Goal: Information Seeking & Learning: Learn about a topic

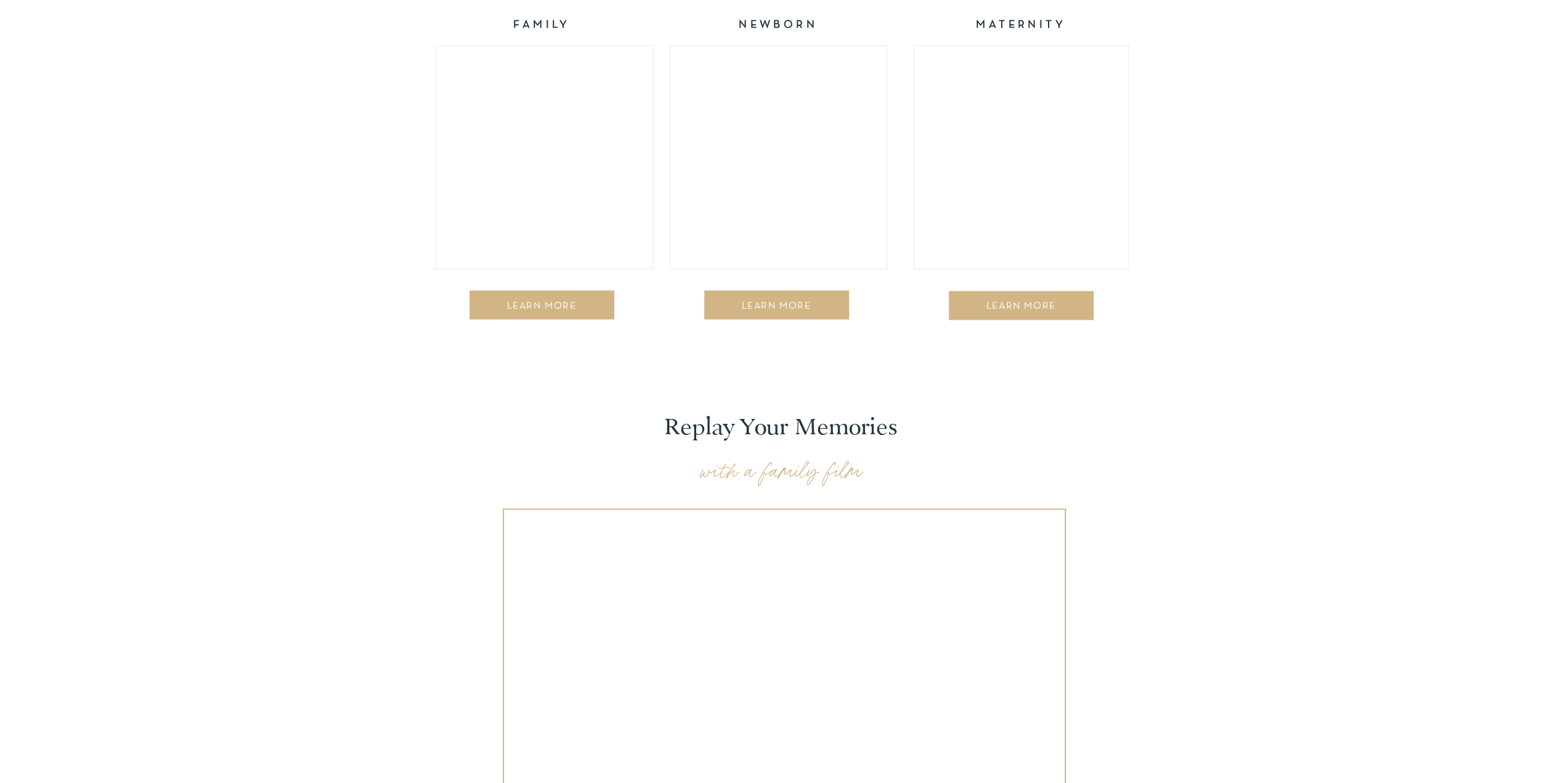
scroll to position [1909, 0]
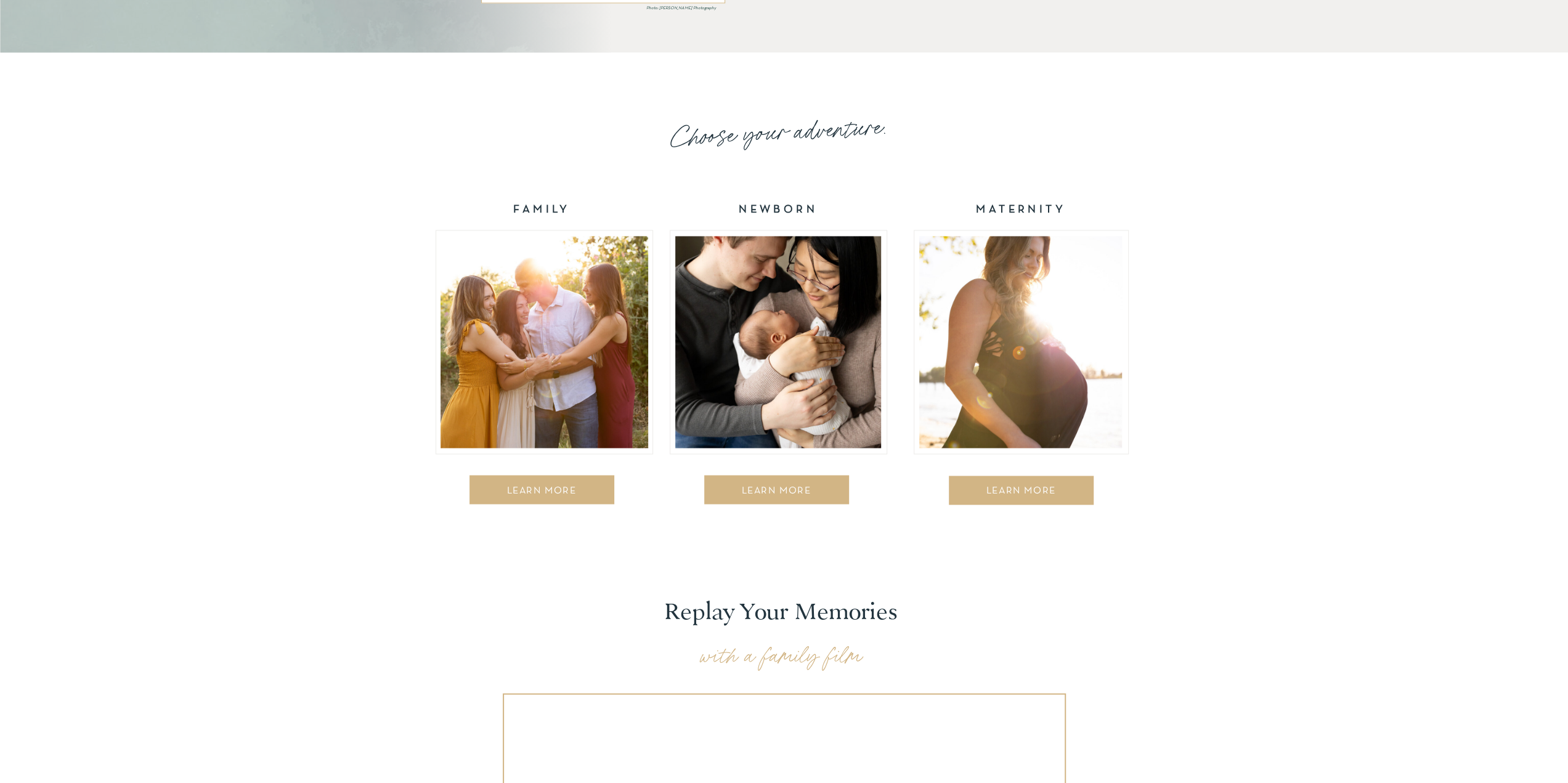
click at [543, 493] on div "LEARN MORE" at bounding box center [541, 491] width 128 height 12
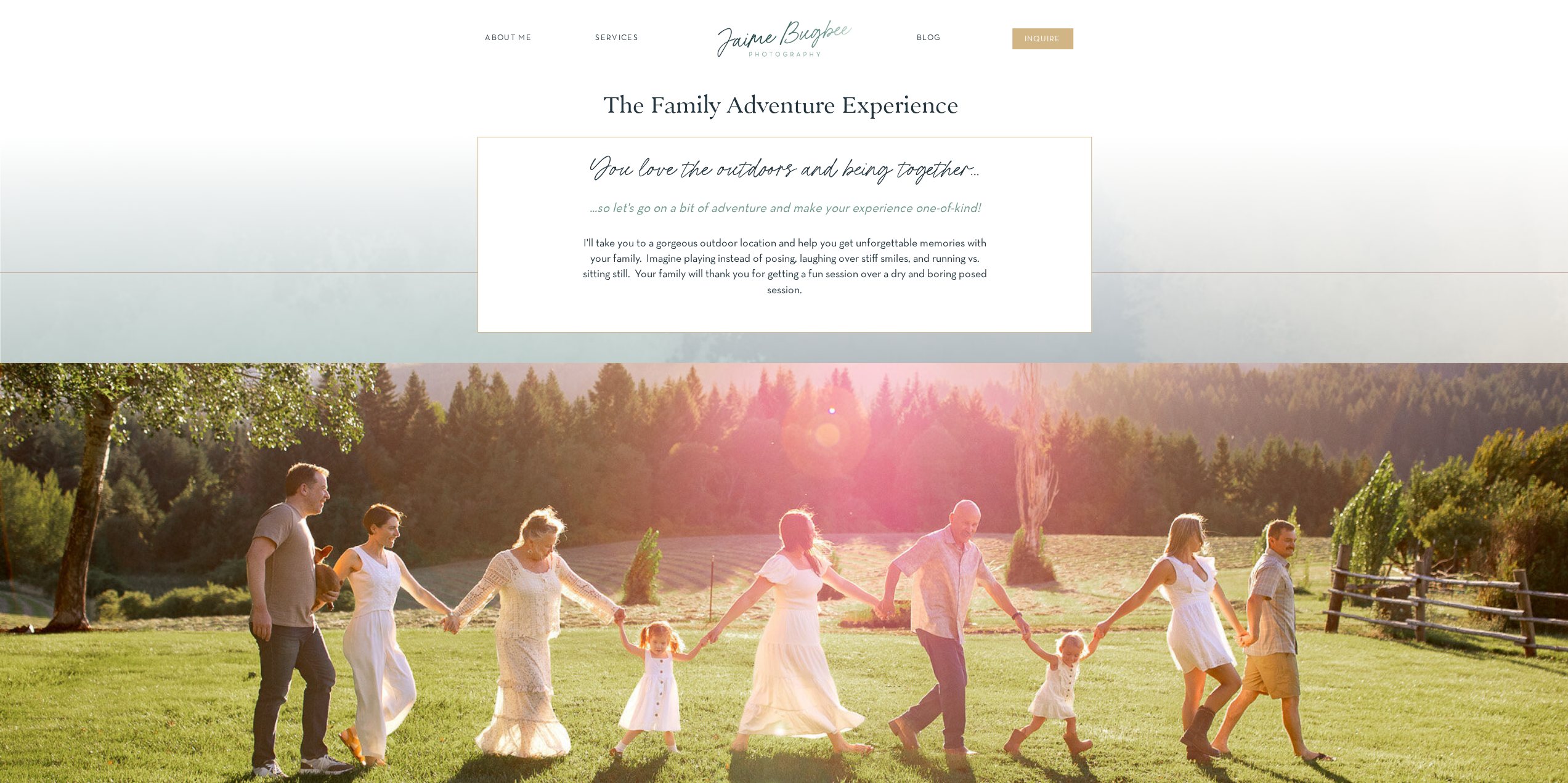
click at [800, 33] on div at bounding box center [784, 38] width 166 height 48
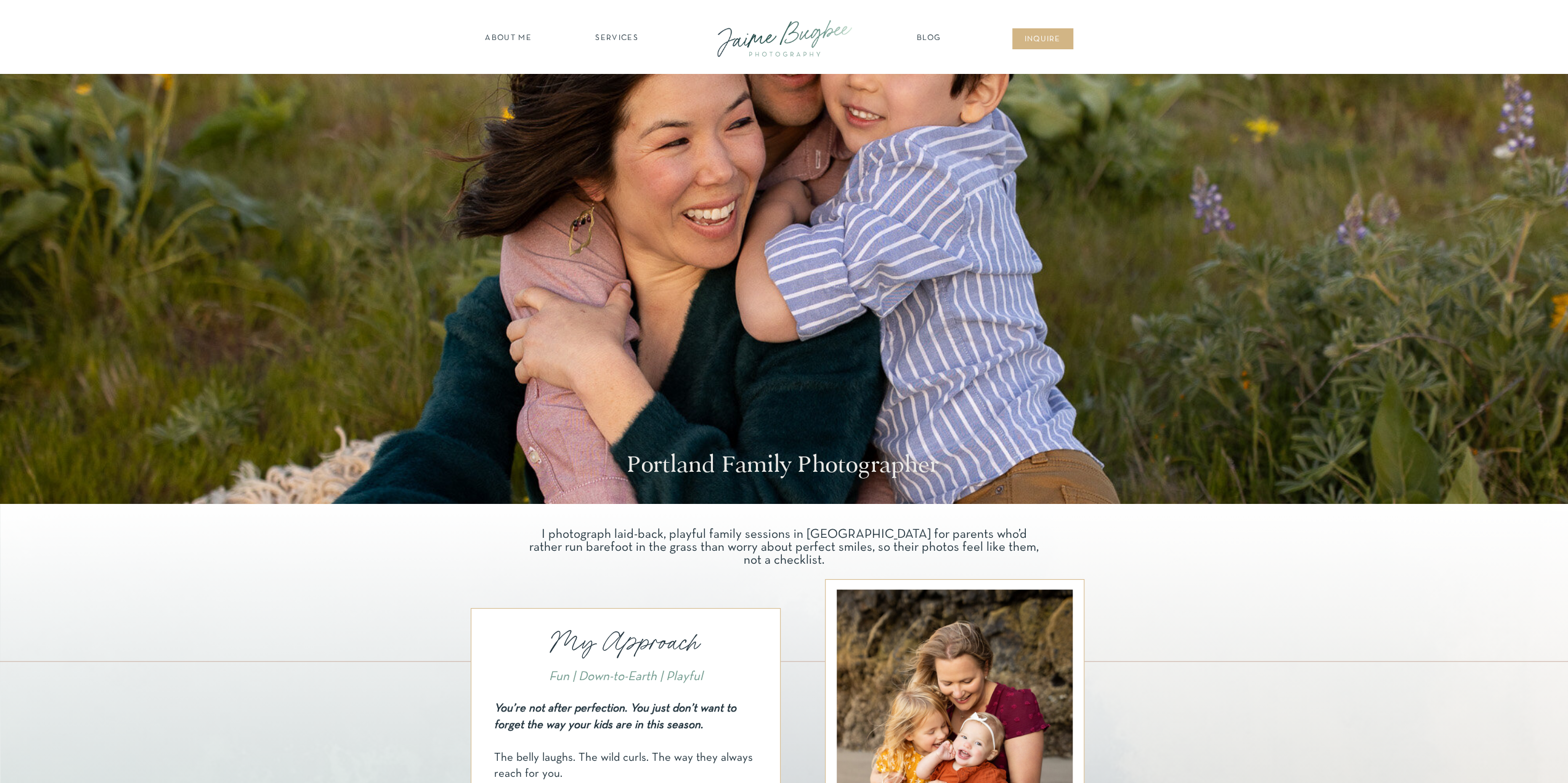
click at [611, 40] on nav "SERVICES" at bounding box center [617, 39] width 70 height 12
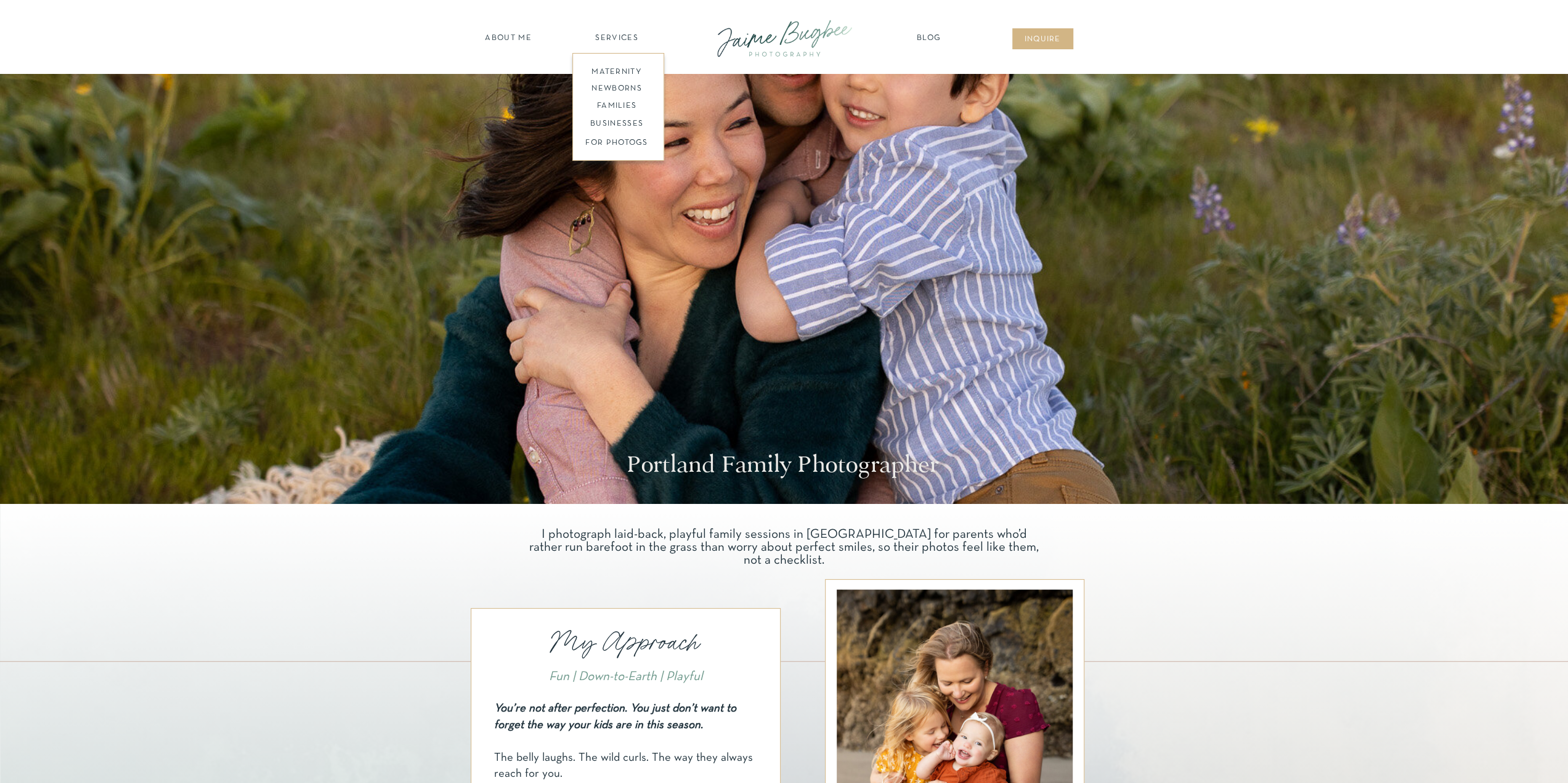
click at [608, 102] on nav "families" at bounding box center [616, 106] width 94 height 11
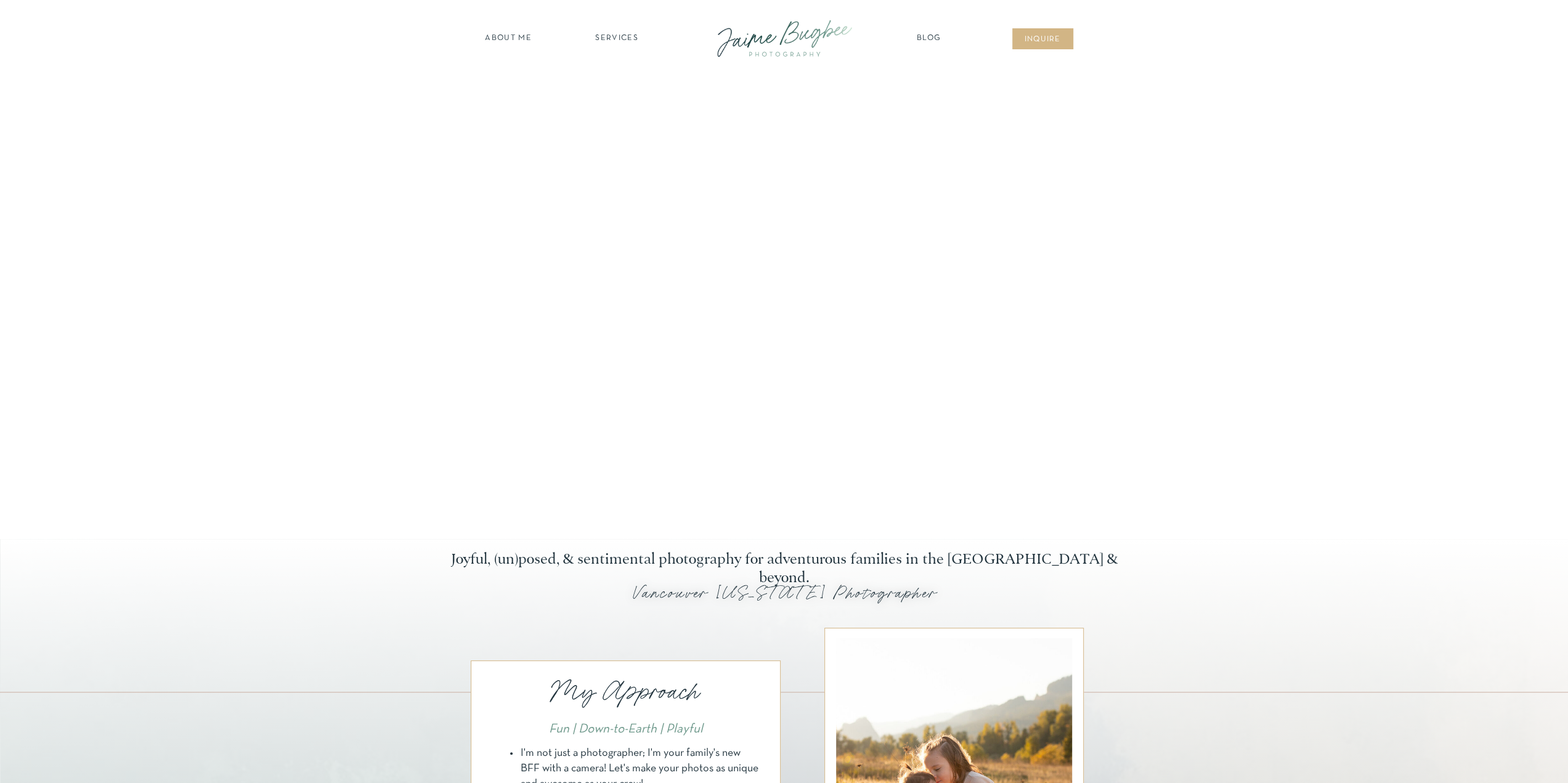
click at [515, 39] on nav "about ME" at bounding box center [509, 39] width 54 height 12
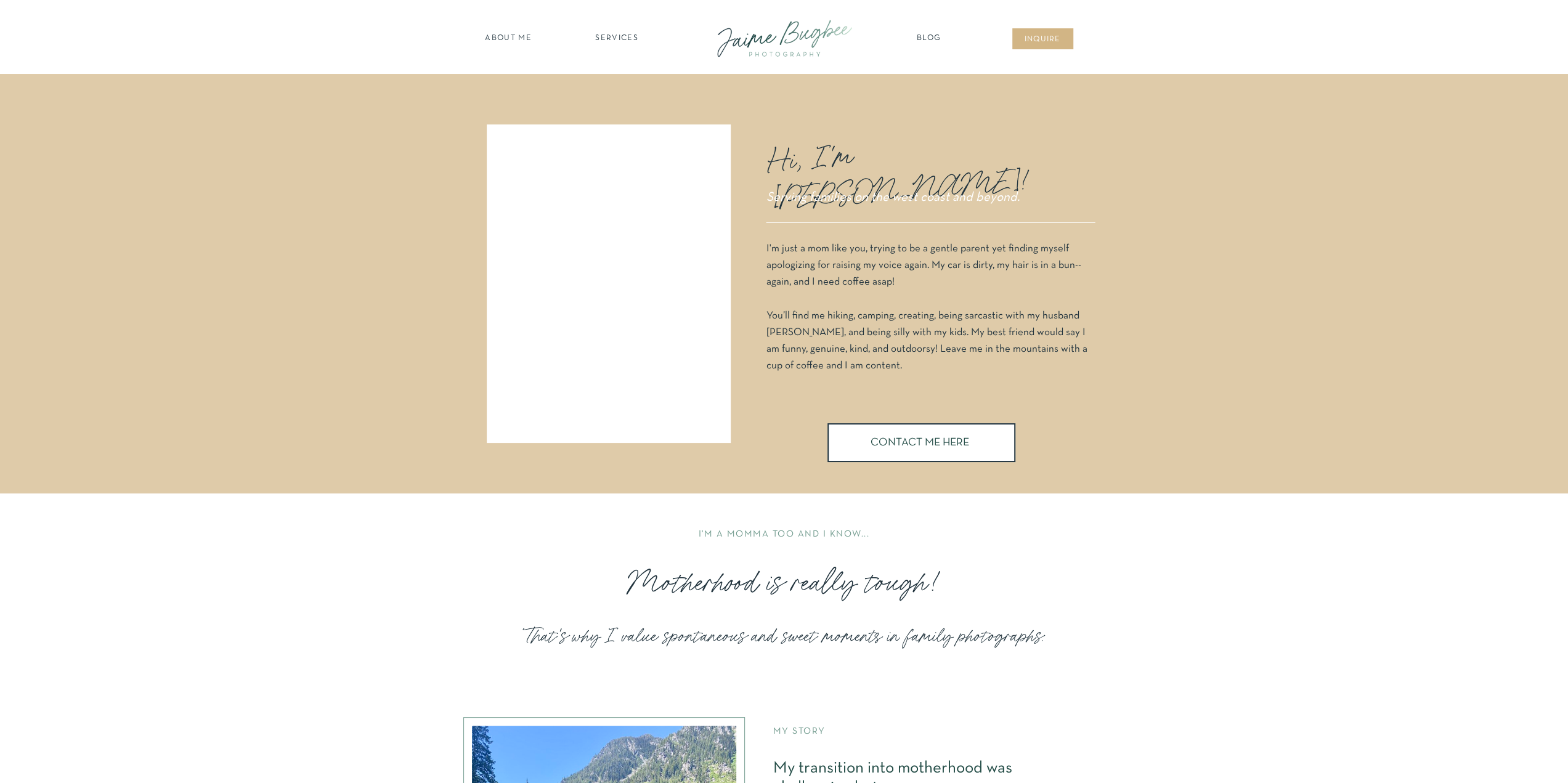
click at [612, 37] on nav "SERVICES" at bounding box center [617, 39] width 70 height 12
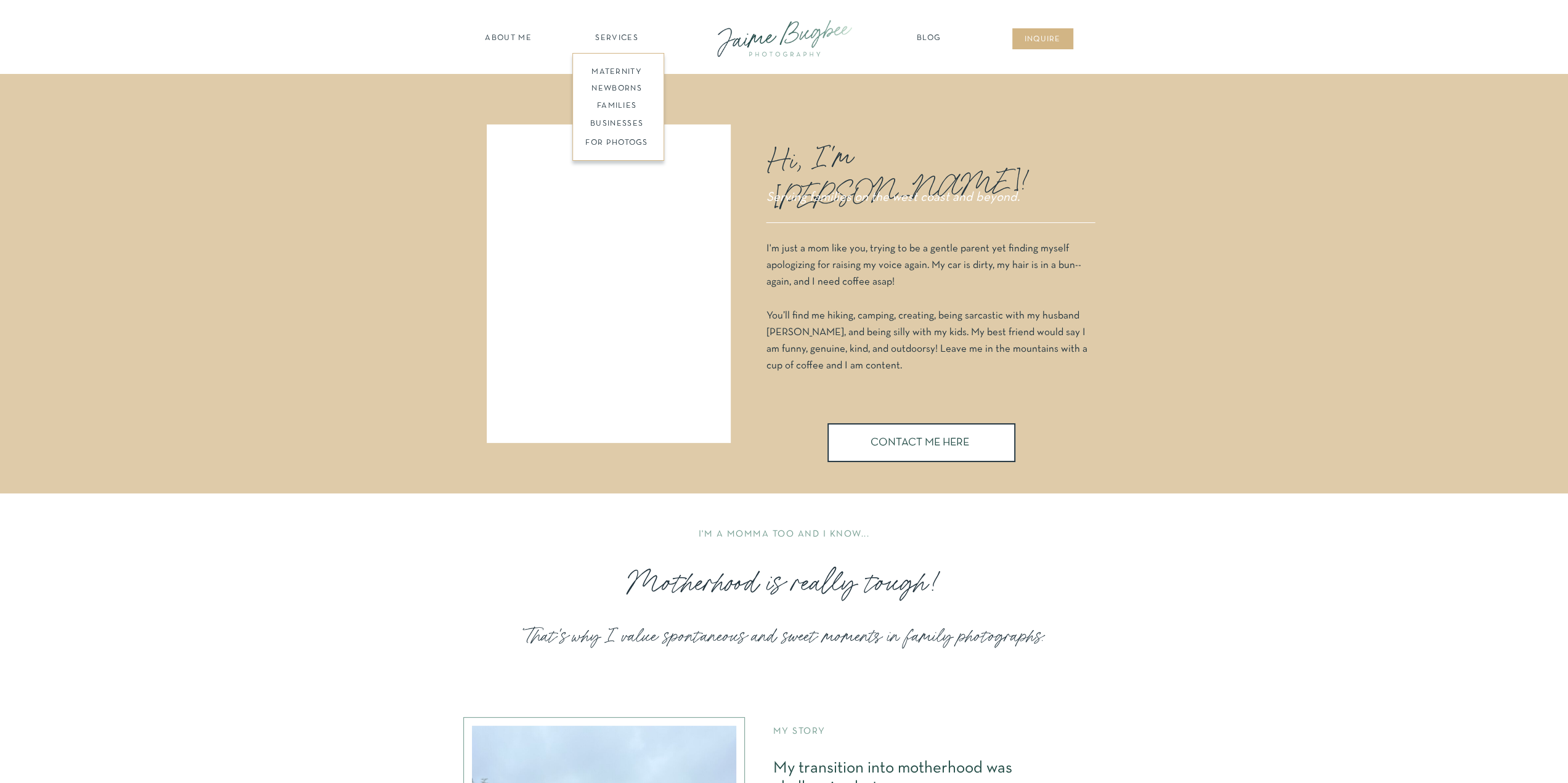
click at [622, 122] on nav "BUSINESSES" at bounding box center [616, 124] width 94 height 11
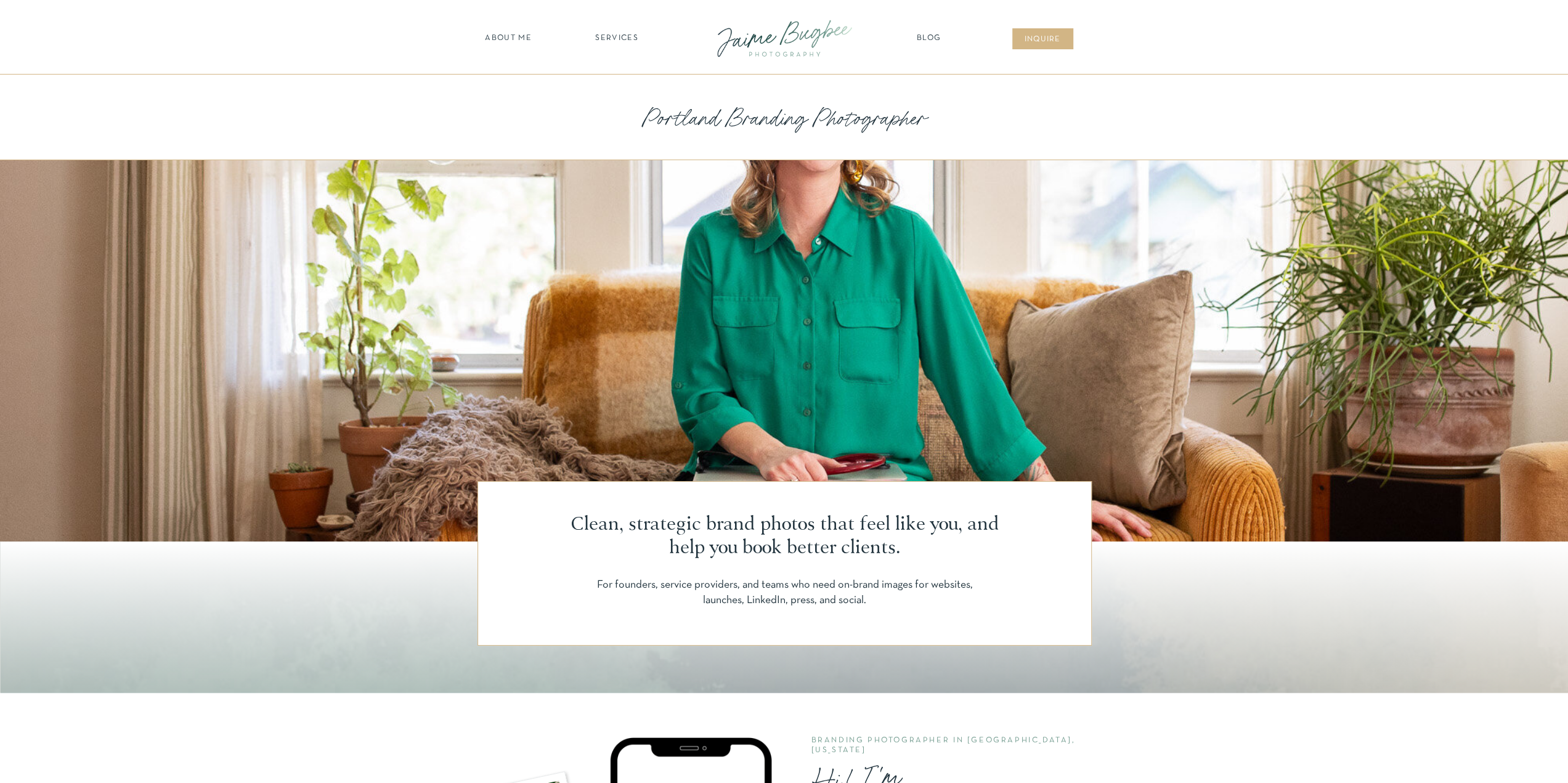
click at [926, 40] on nav "Blog" at bounding box center [929, 39] width 31 height 12
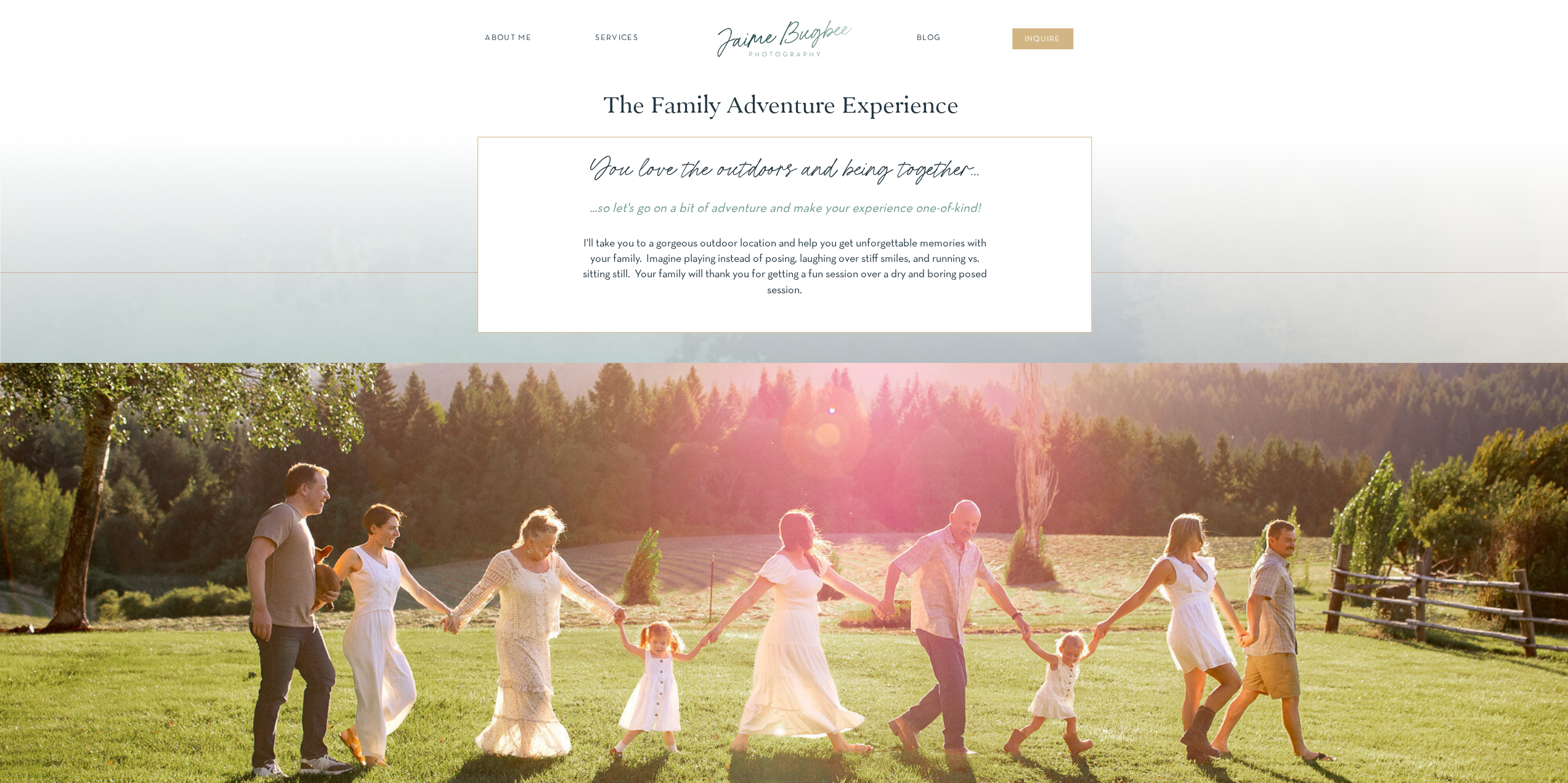
click at [612, 39] on nav "SERVICES" at bounding box center [617, 39] width 70 height 12
click at [612, 90] on nav "newborns" at bounding box center [616, 90] width 94 height 14
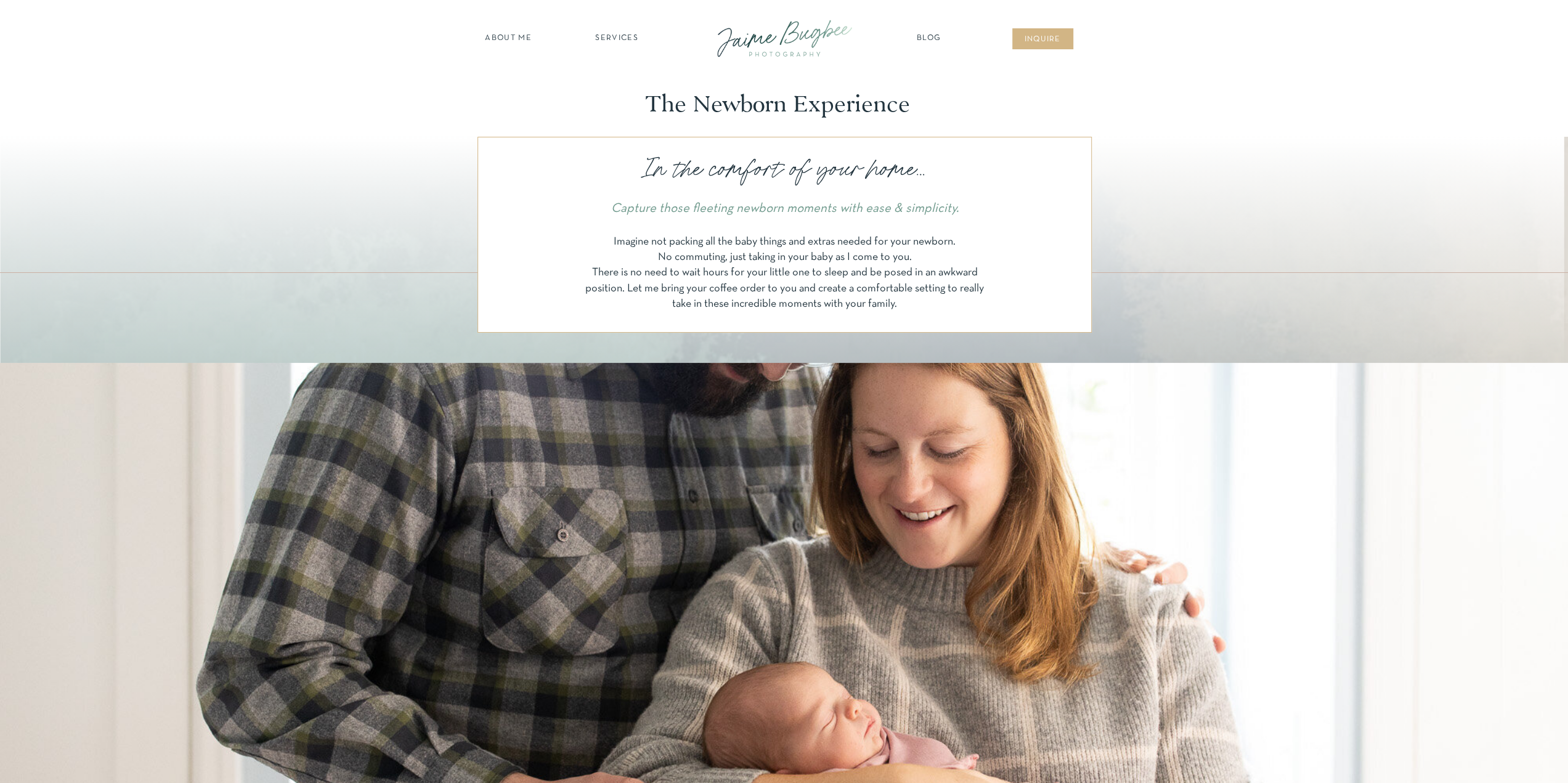
click at [614, 33] on nav "SERVICES" at bounding box center [617, 39] width 70 height 12
click at [616, 143] on nav "FOR PHOTOGS" at bounding box center [616, 143] width 94 height 11
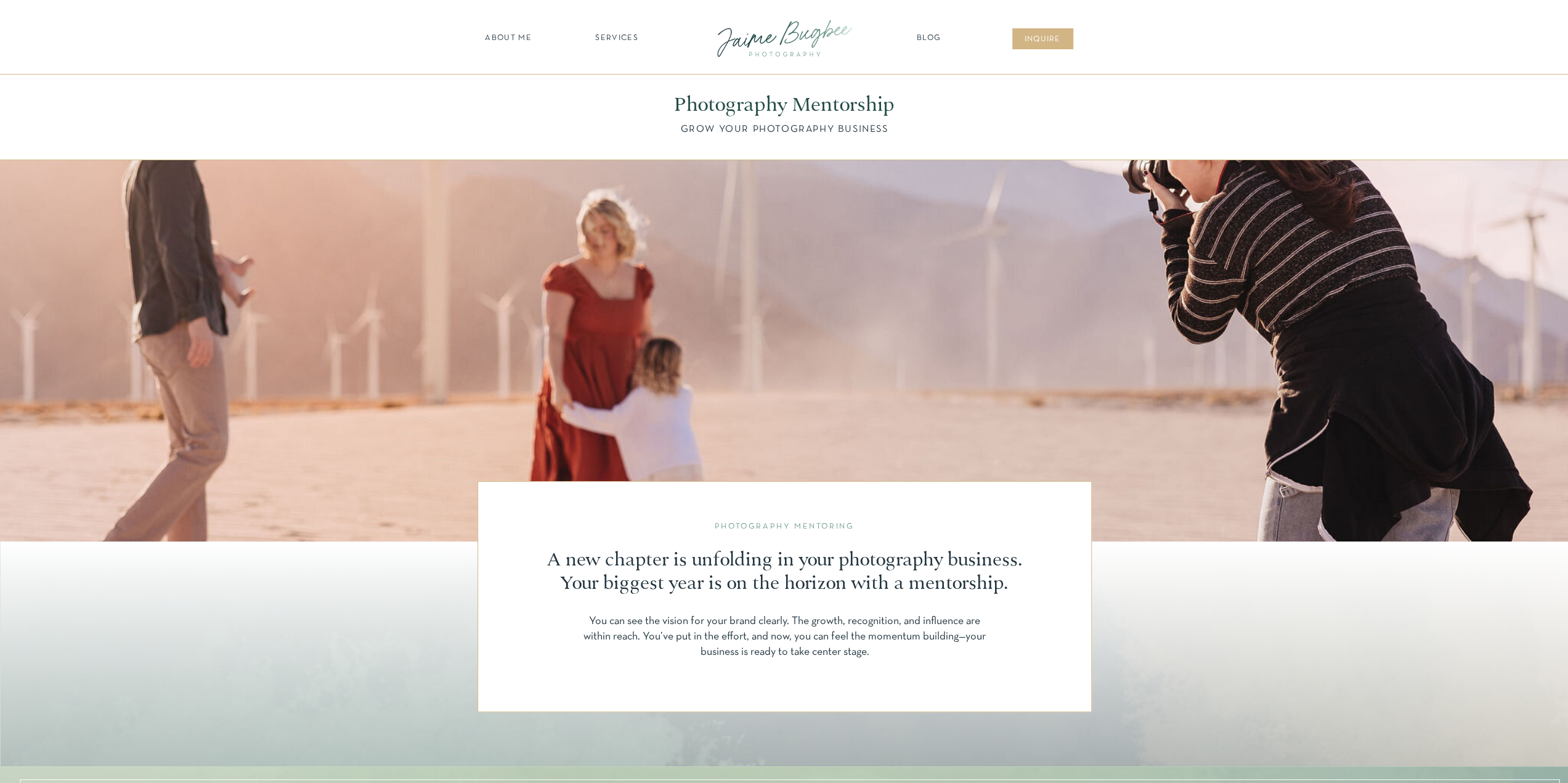
click at [618, 37] on nav "SERVICES" at bounding box center [617, 39] width 70 height 12
click at [614, 65] on div at bounding box center [618, 106] width 92 height 108
click at [615, 74] on nav "maternity" at bounding box center [617, 70] width 81 height 9
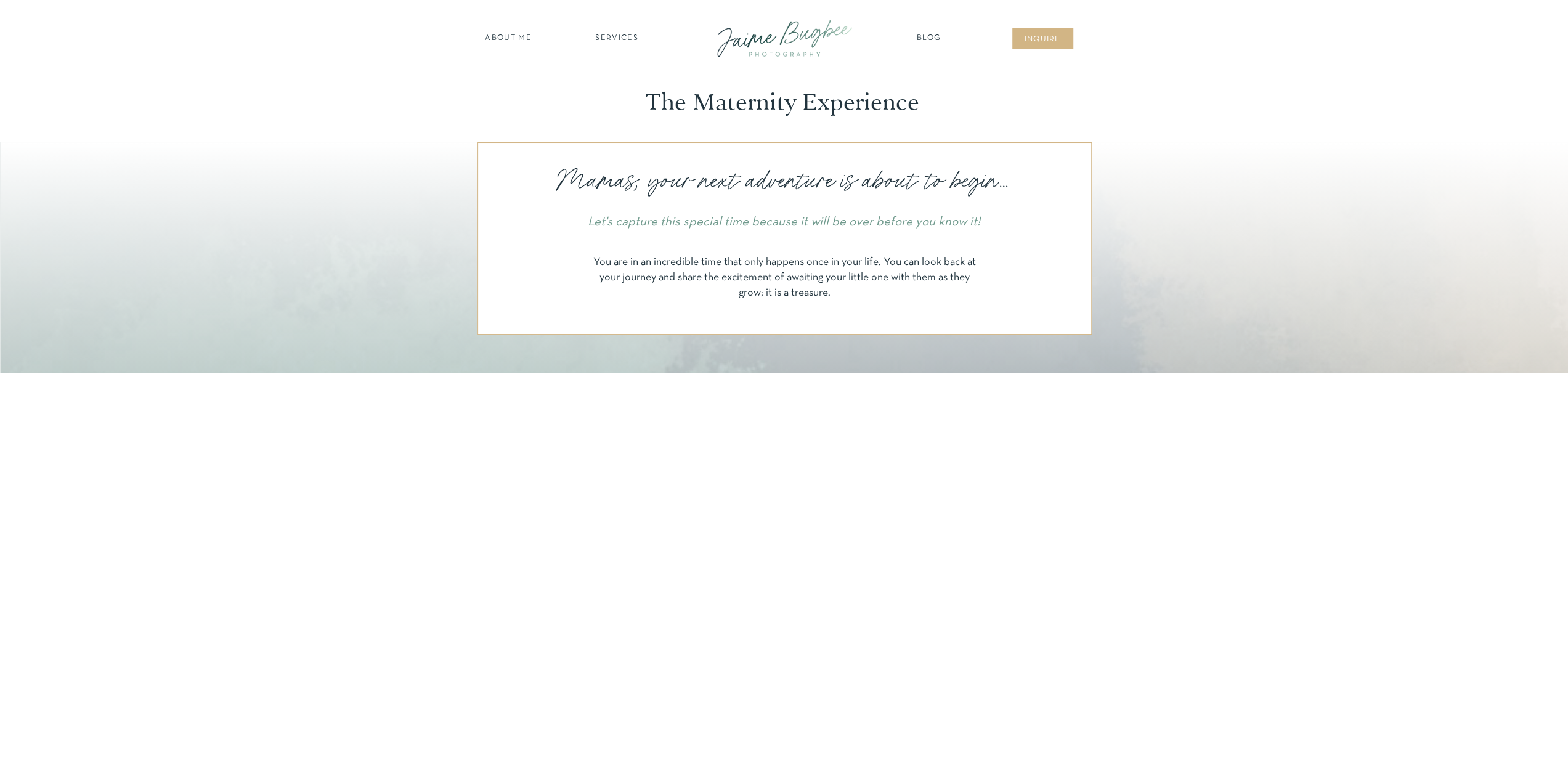
click at [604, 37] on nav "SERVICES" at bounding box center [617, 39] width 70 height 12
click at [623, 141] on nav "FOR PHOTOGS" at bounding box center [616, 143] width 94 height 11
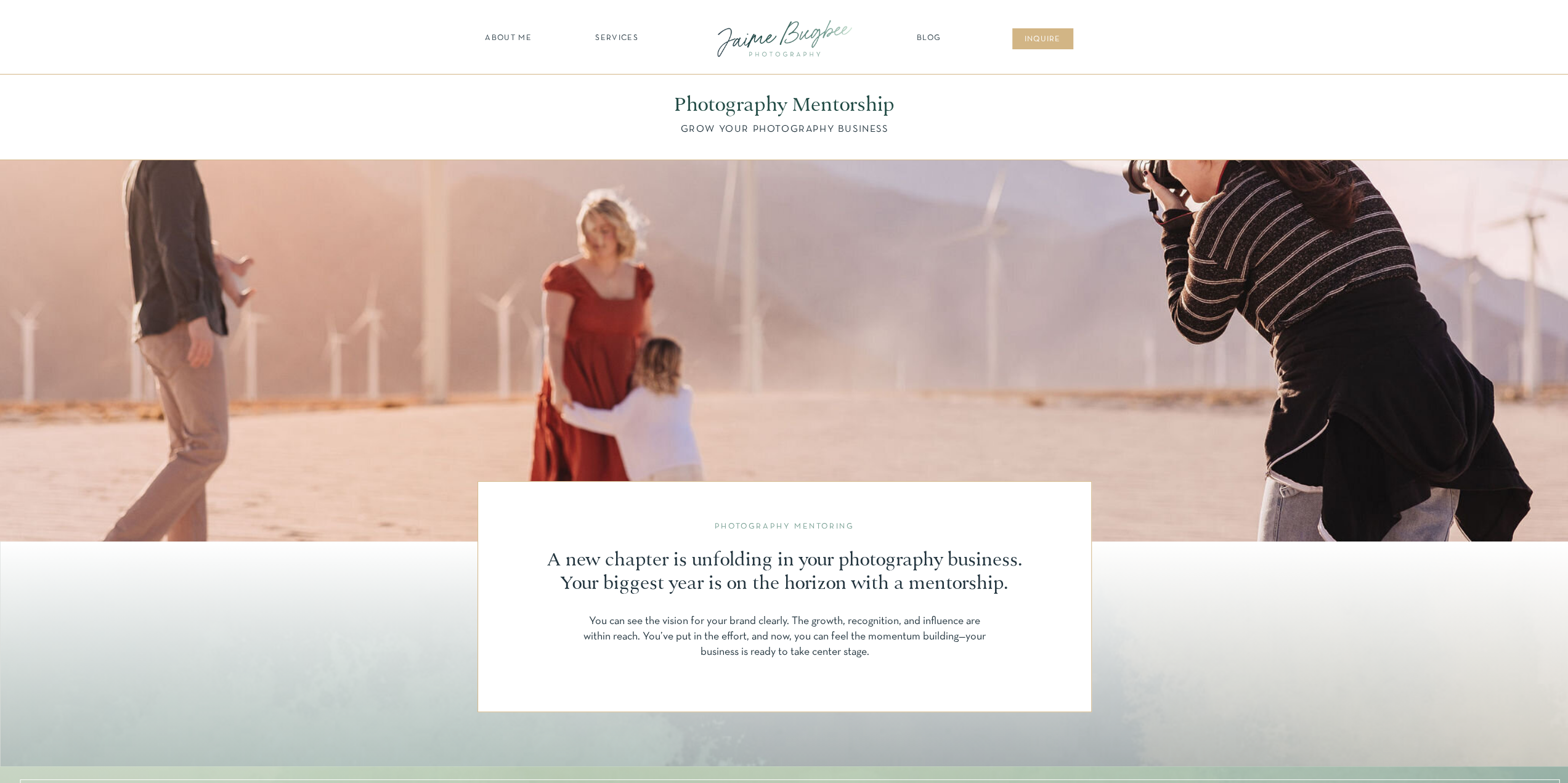
click at [620, 42] on nav "SERVICES" at bounding box center [617, 39] width 70 height 12
click at [625, 123] on nav "BUSINESSES" at bounding box center [616, 124] width 94 height 11
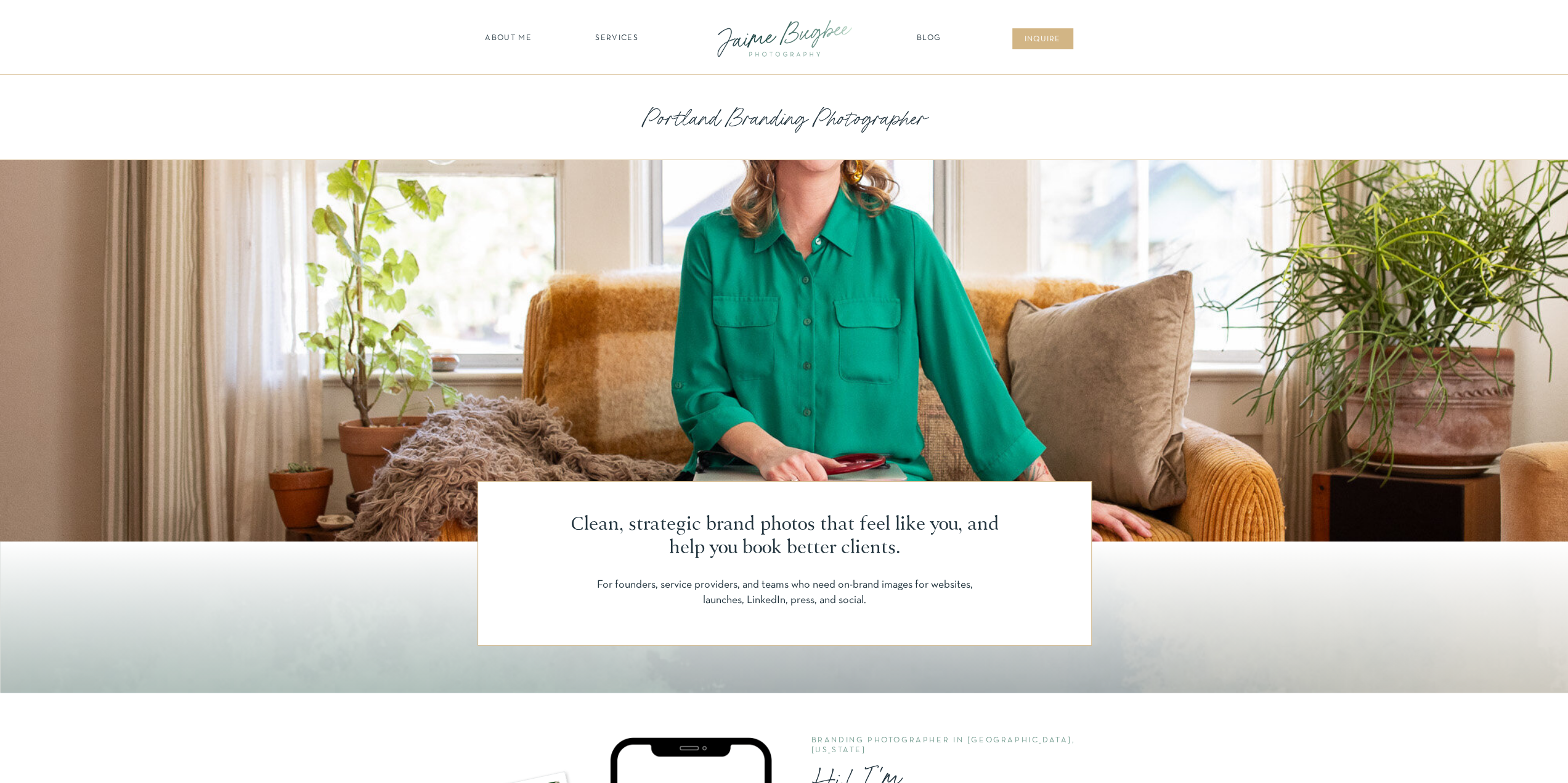
click at [816, 35] on div at bounding box center [784, 38] width 166 height 48
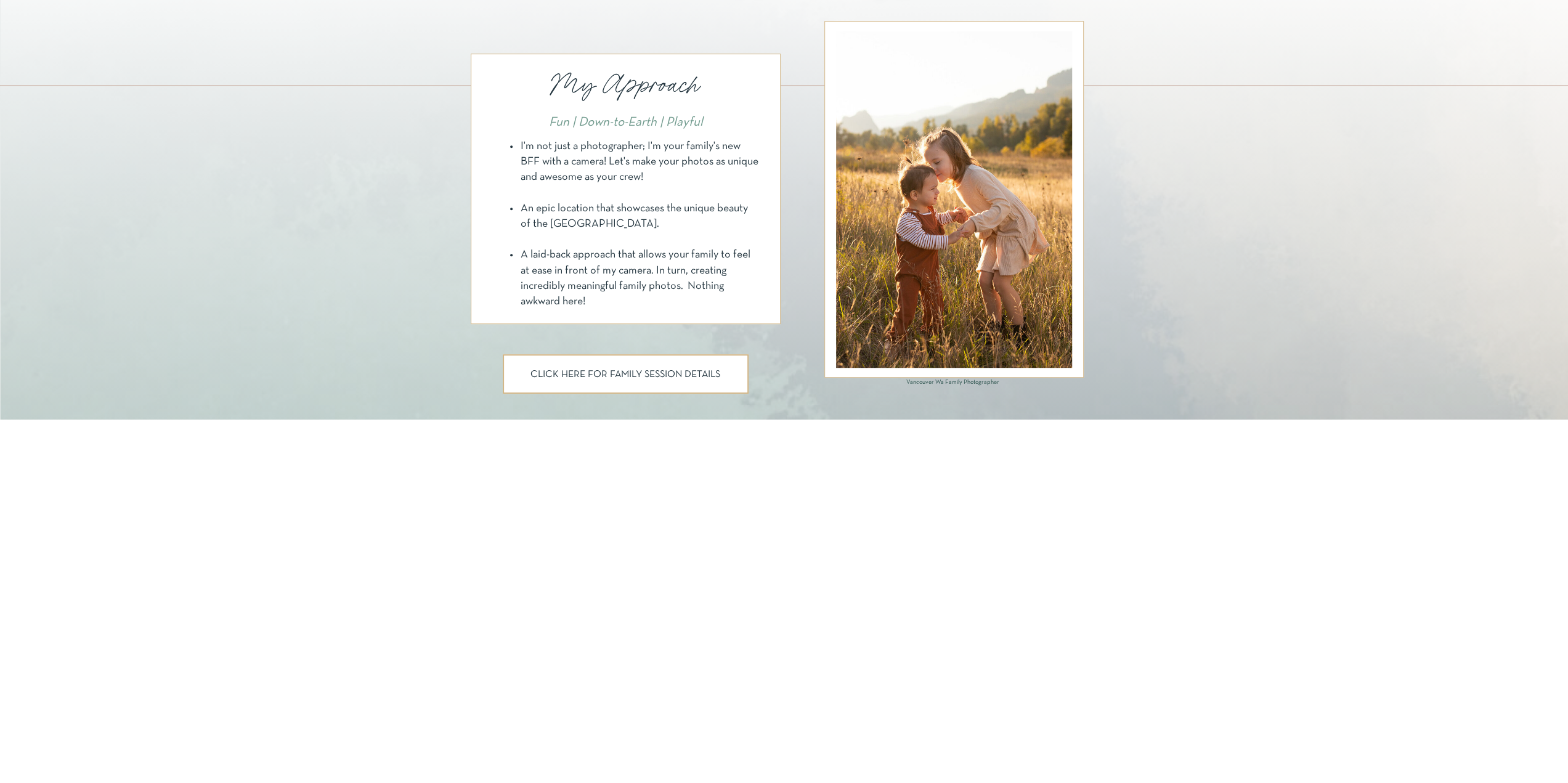
scroll to position [616, 0]
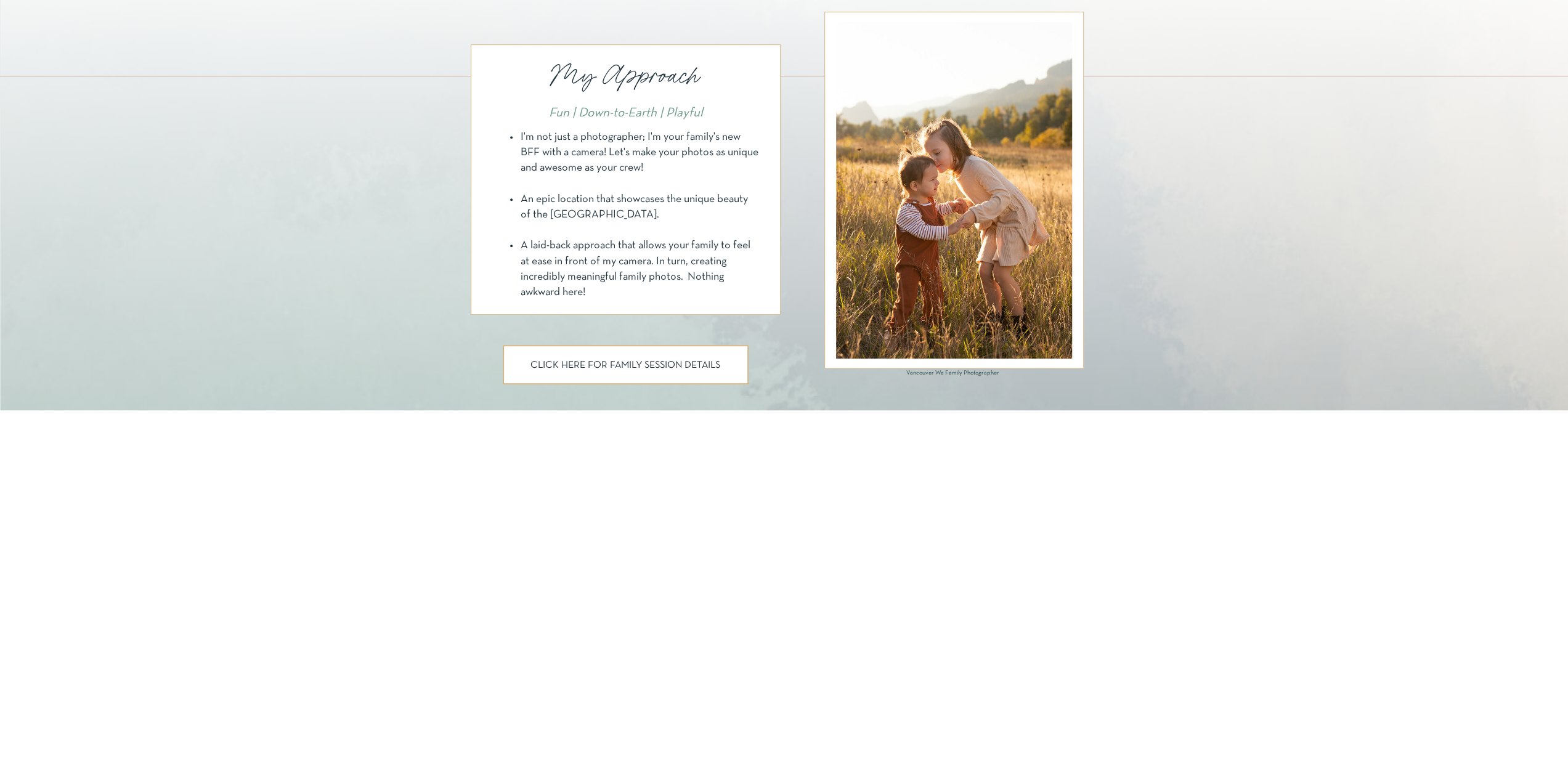
click at [643, 369] on p "CLICK HERE FOR FAMILY SESSION DETAILS" at bounding box center [625, 365] width 199 height 11
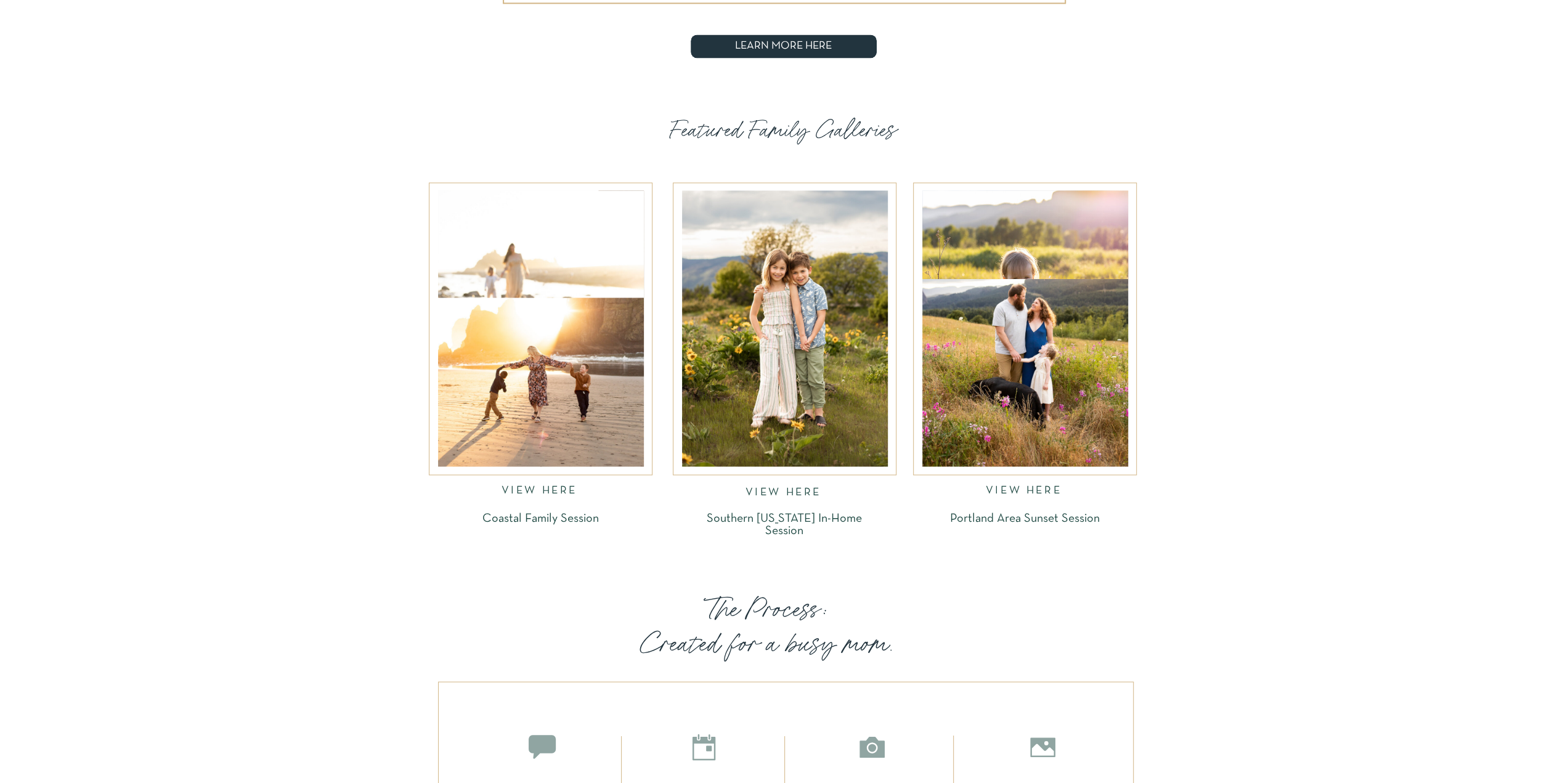
scroll to position [1786, 0]
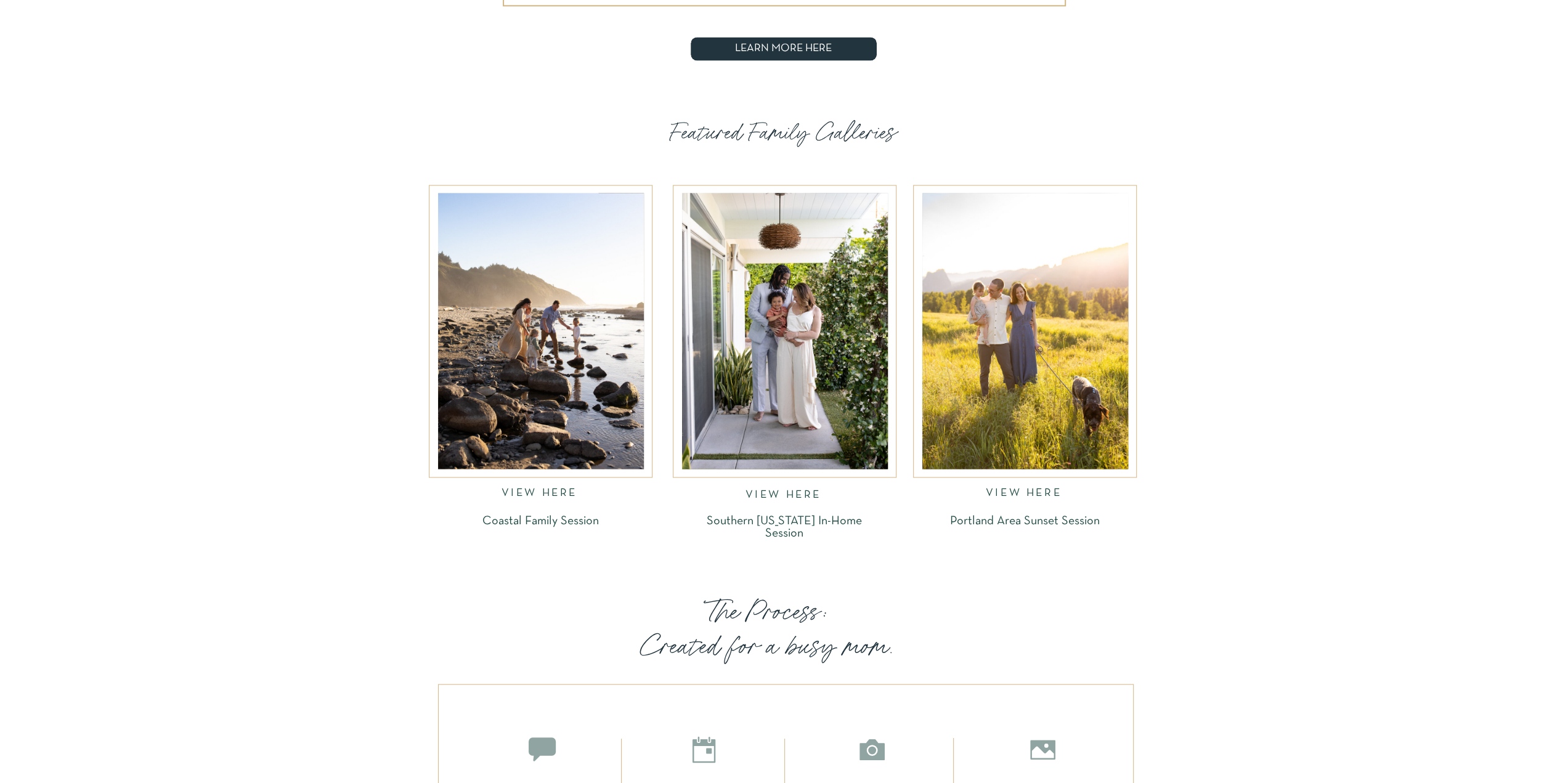
click at [577, 333] on div at bounding box center [540, 331] width 205 height 276
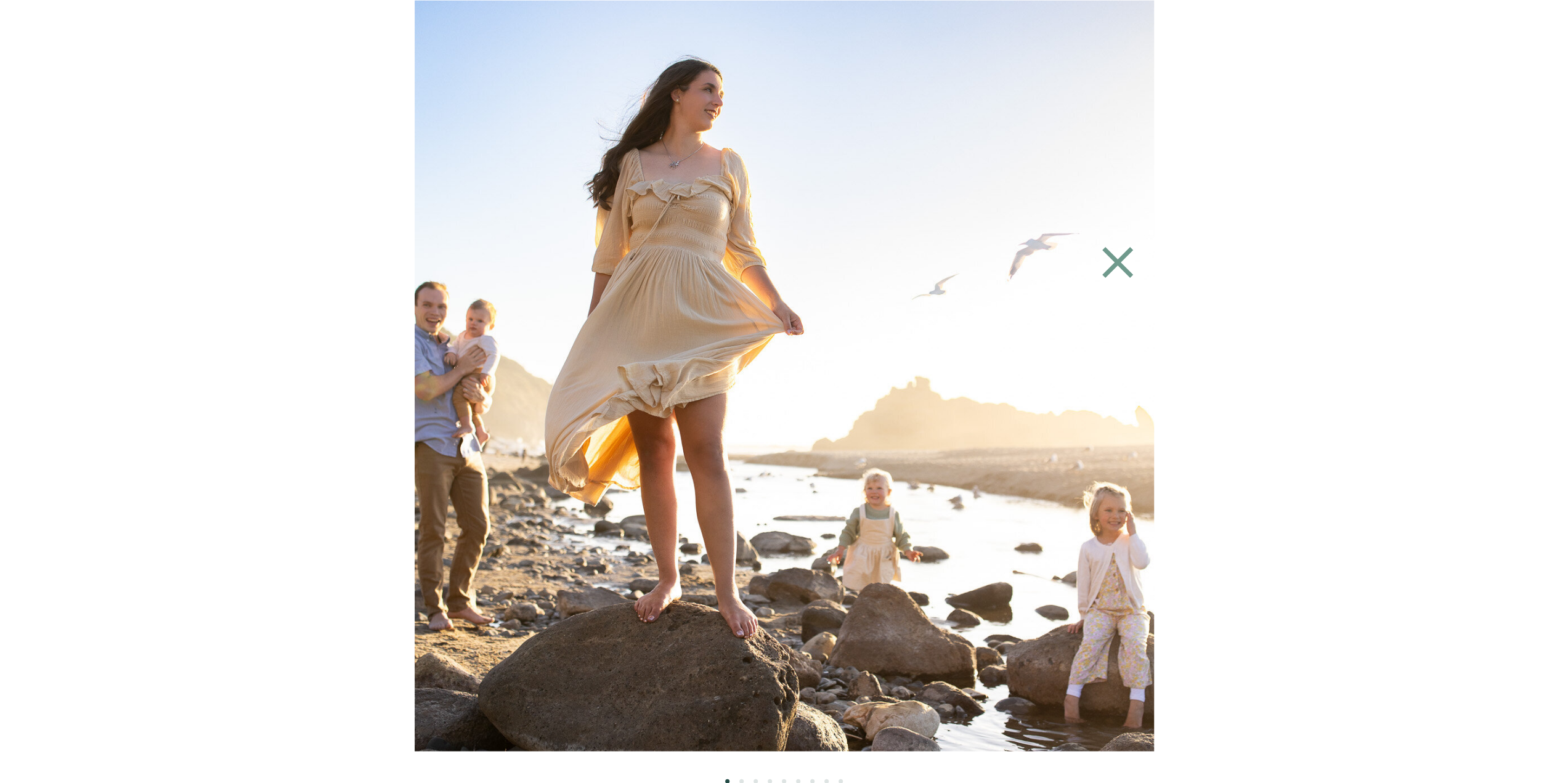
scroll to position [2371, 0]
click at [1126, 268] on icon at bounding box center [1117, 262] width 53 height 56
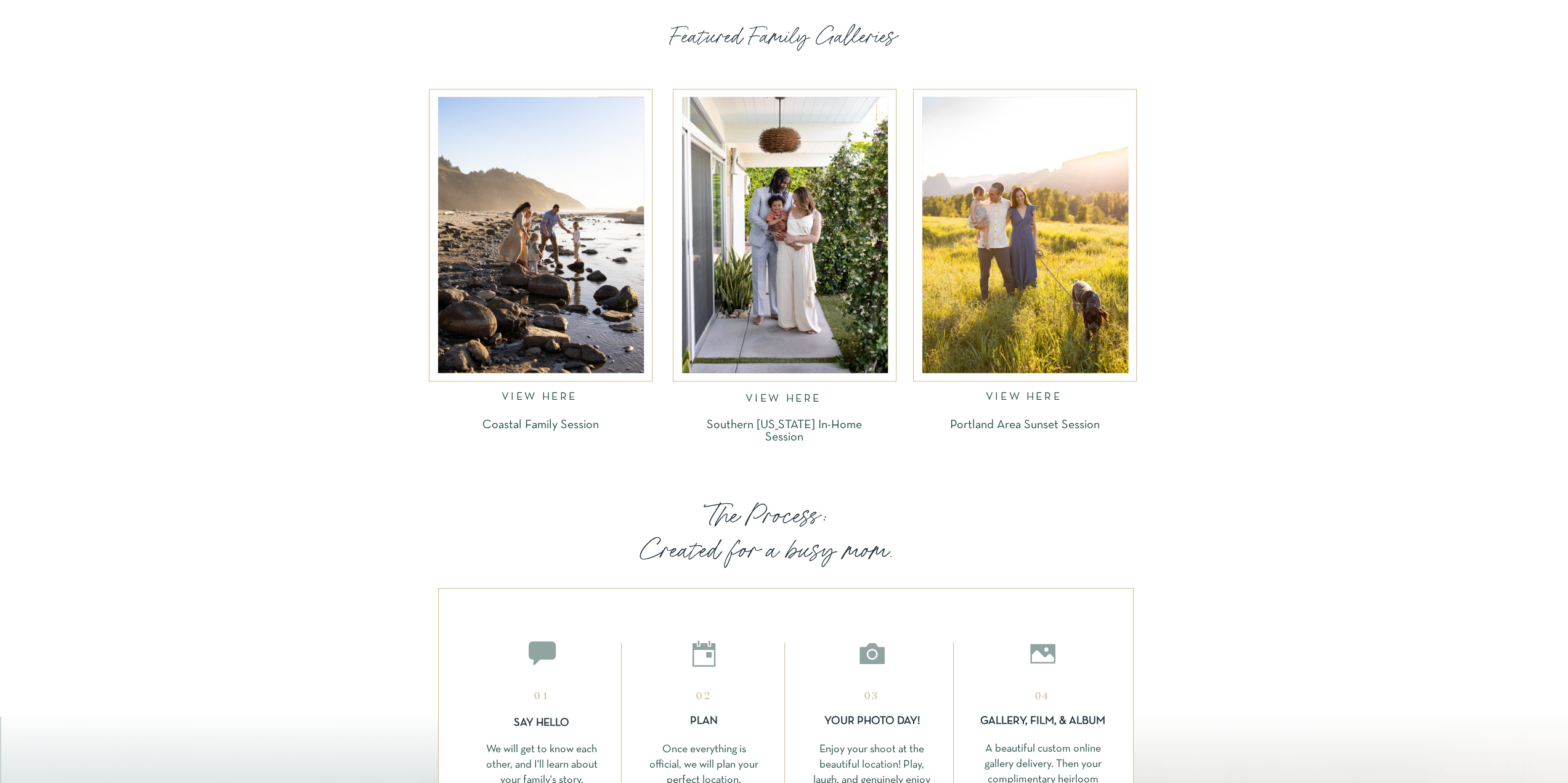
scroll to position [1879, 0]
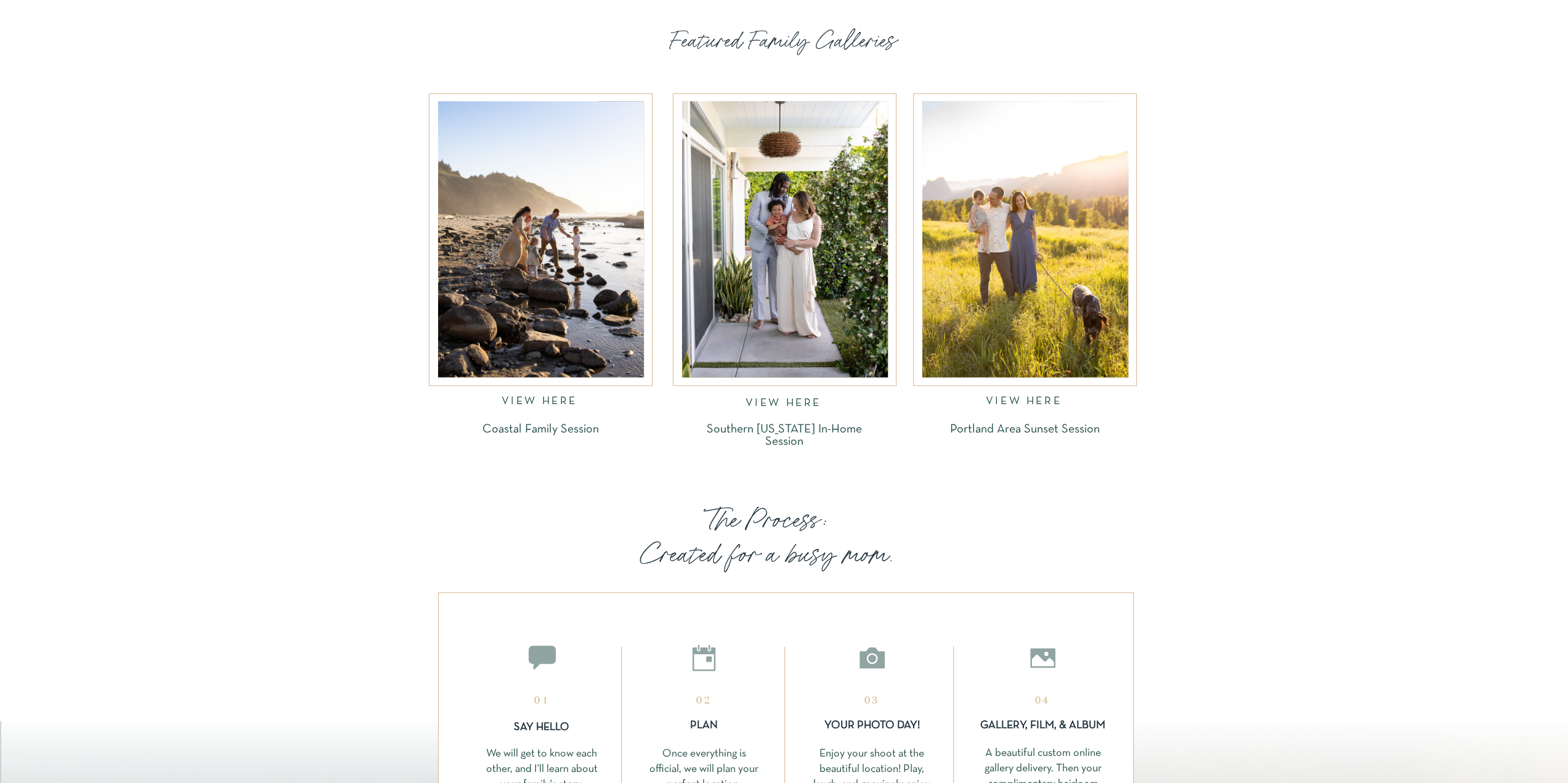
click at [563, 278] on div at bounding box center [540, 239] width 205 height 276
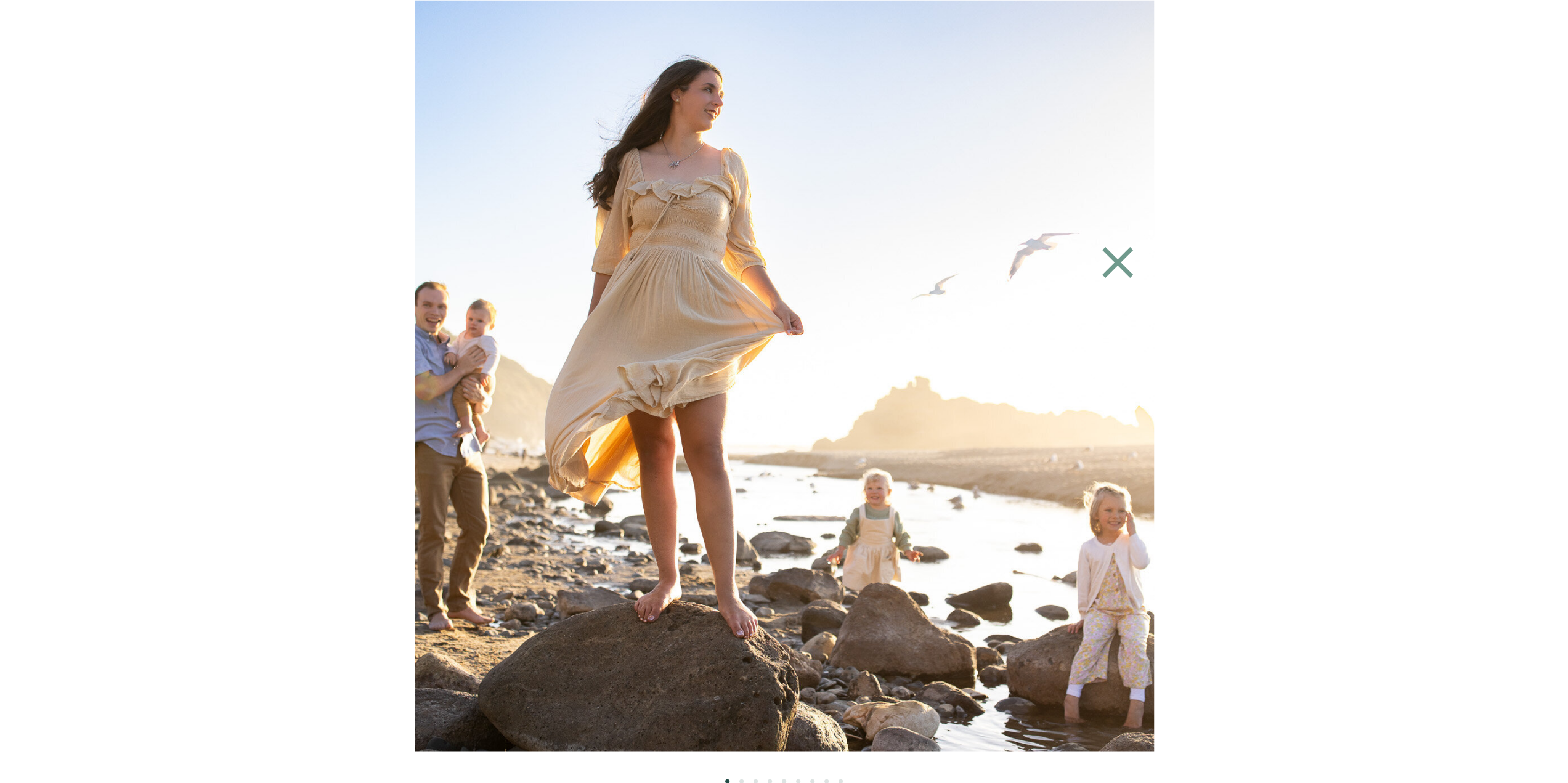
scroll to position [0, 0]
